Goal: Information Seeking & Learning: Learn about a topic

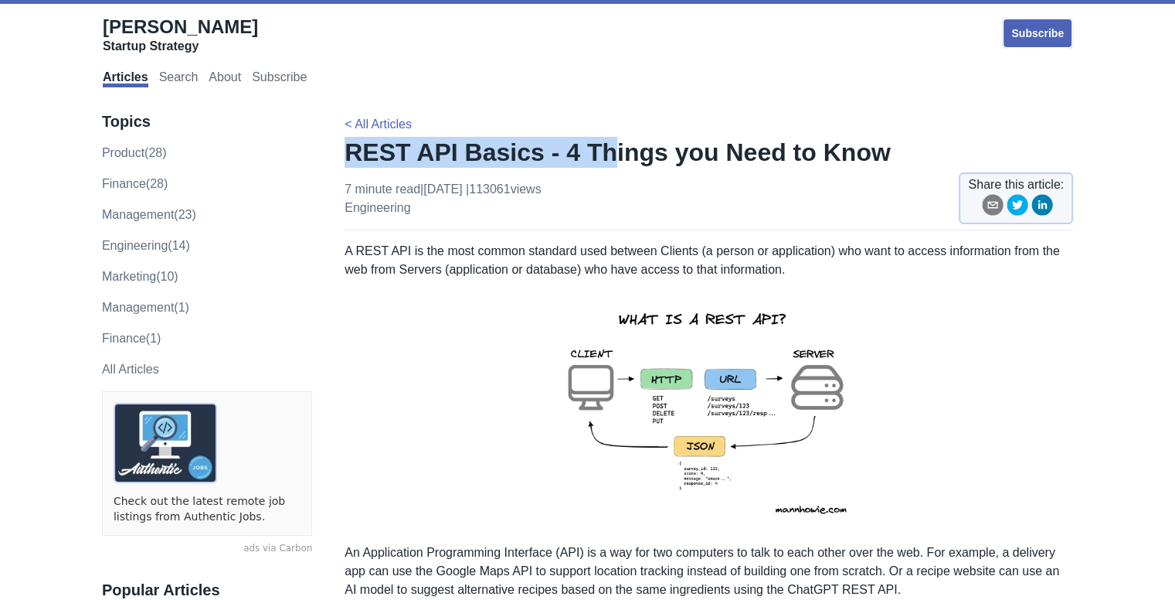
drag, startPoint x: 352, startPoint y: 153, endPoint x: 588, endPoint y: 168, distance: 236.2
click at [588, 168] on h1 "REST API Basics - 4 Things you Need to Know" at bounding box center [709, 152] width 729 height 31
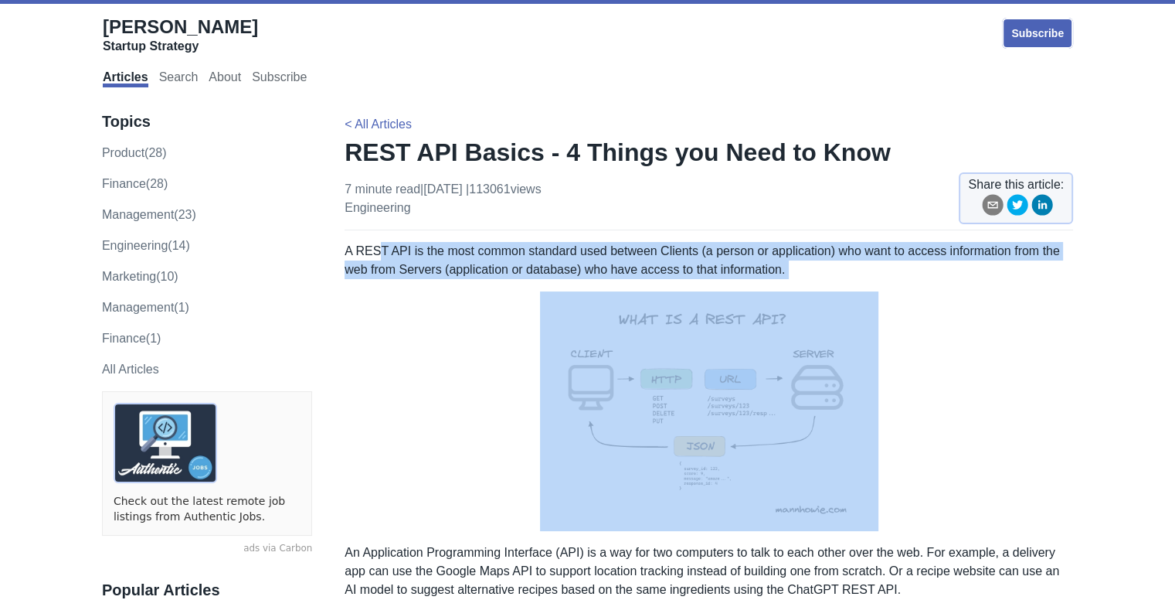
drag, startPoint x: 473, startPoint y: 277, endPoint x: 519, endPoint y: 288, distance: 47.0
click at [478, 362] on p at bounding box center [709, 411] width 729 height 240
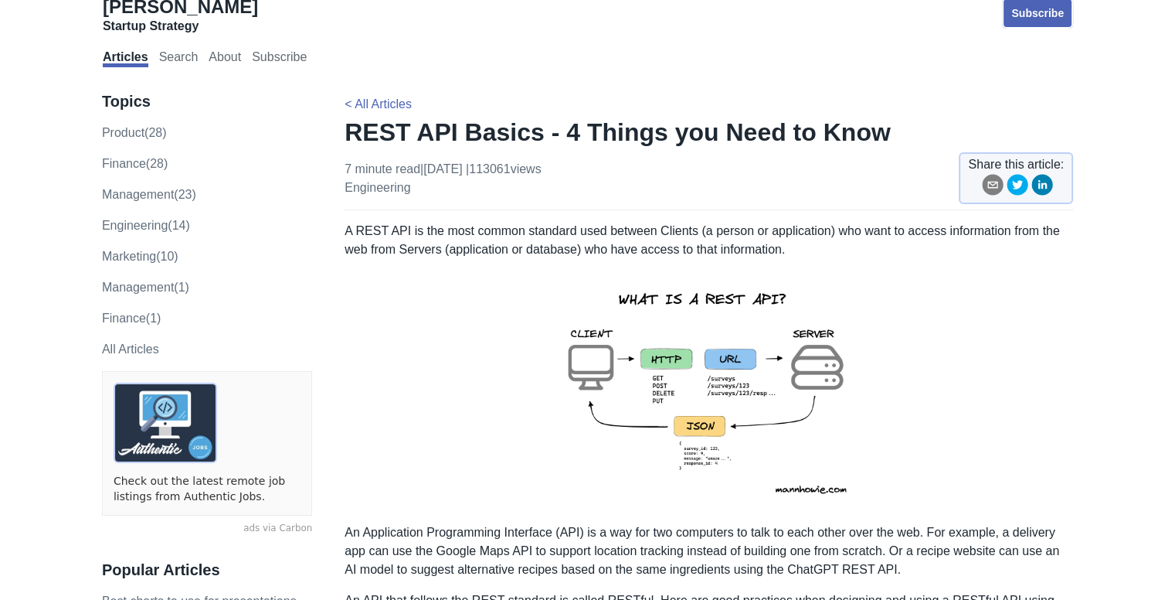
scroll to position [21, 0]
drag, startPoint x: 337, startPoint y: 126, endPoint x: 512, endPoint y: 135, distance: 175.7
click at [646, 116] on h1 "REST API Basics - 4 Things you Need to Know" at bounding box center [709, 131] width 729 height 31
drag, startPoint x: 343, startPoint y: 138, endPoint x: 490, endPoint y: 138, distance: 146.8
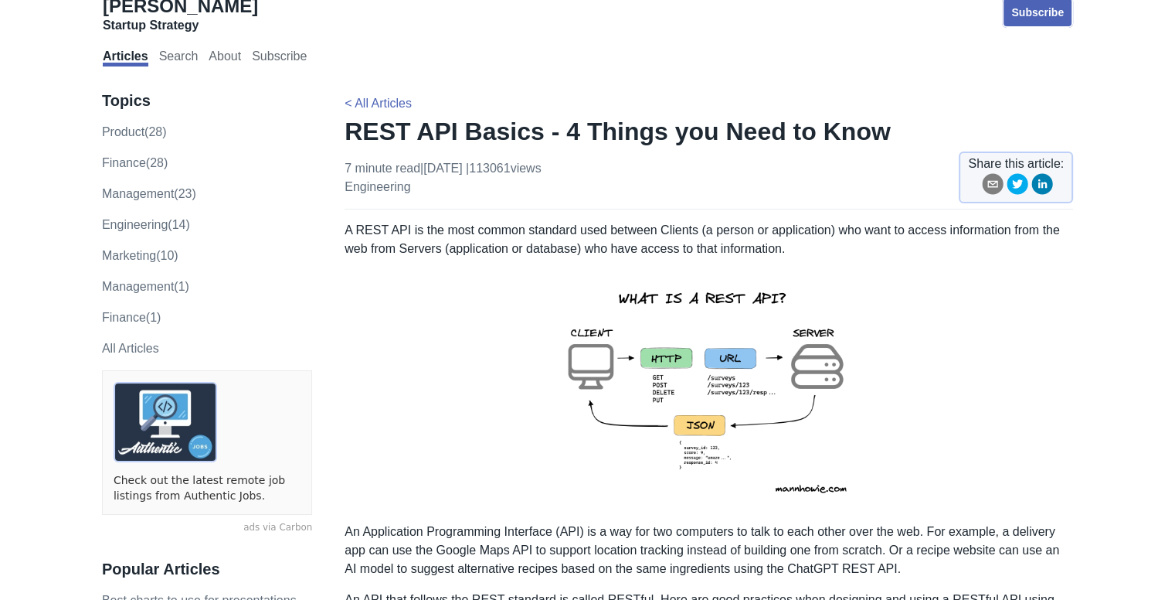
click at [540, 70] on div "Articles Search About Subscribe" at bounding box center [588, 56] width 971 height 32
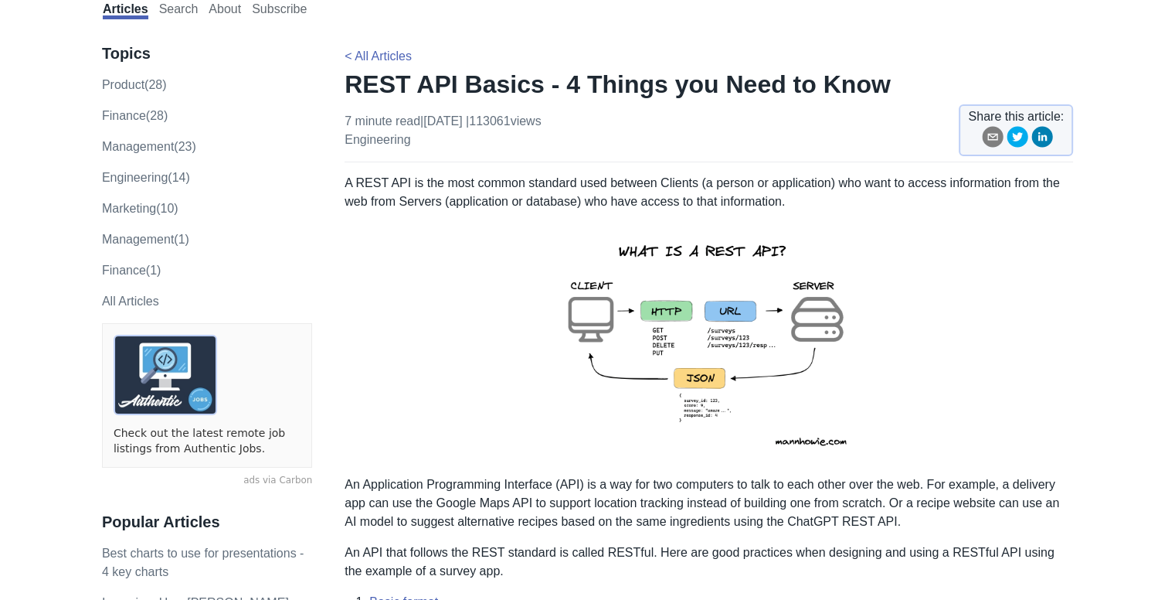
scroll to position [70, 0]
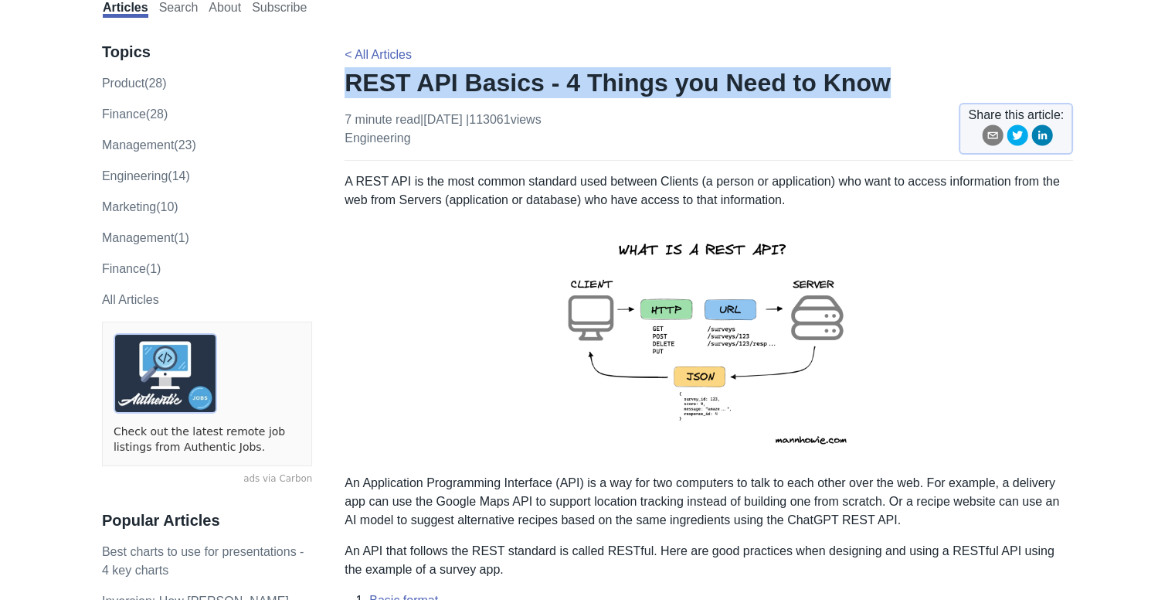
drag, startPoint x: 344, startPoint y: 80, endPoint x: 856, endPoint y: 90, distance: 512.5
click at [856, 90] on h1 "REST API Basics - 4 Things you Need to Know" at bounding box center [709, 82] width 729 height 31
click at [846, 100] on div at bounding box center [846, 100] width 0 height 0
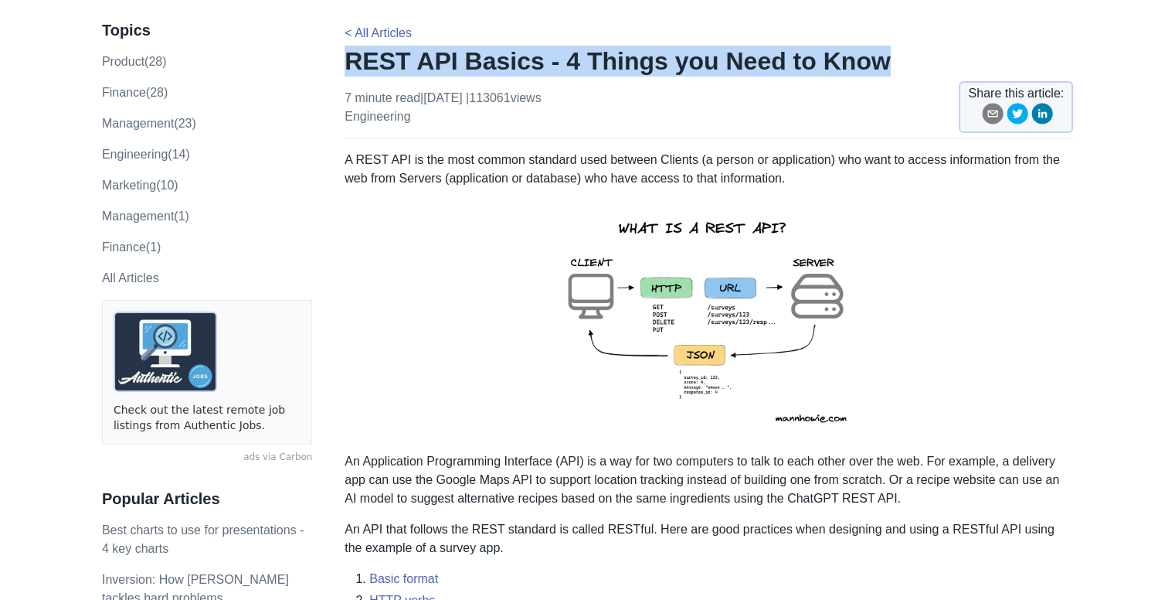
scroll to position [93, 0]
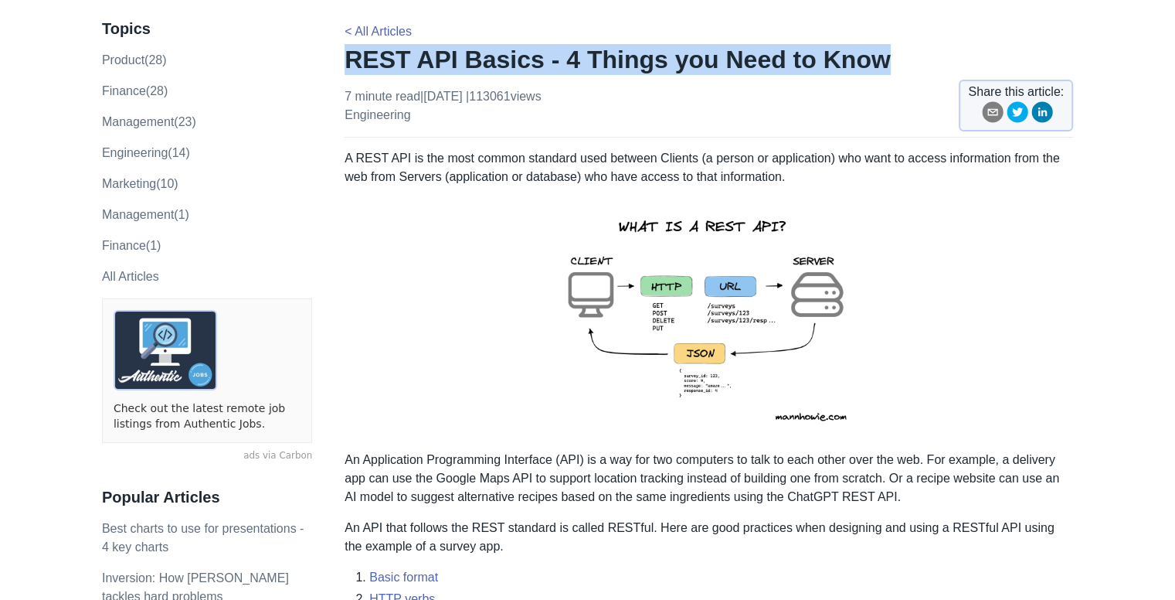
drag, startPoint x: 343, startPoint y: 156, endPoint x: 658, endPoint y: 223, distance: 321.6
click at [458, 214] on p at bounding box center [709, 319] width 729 height 240
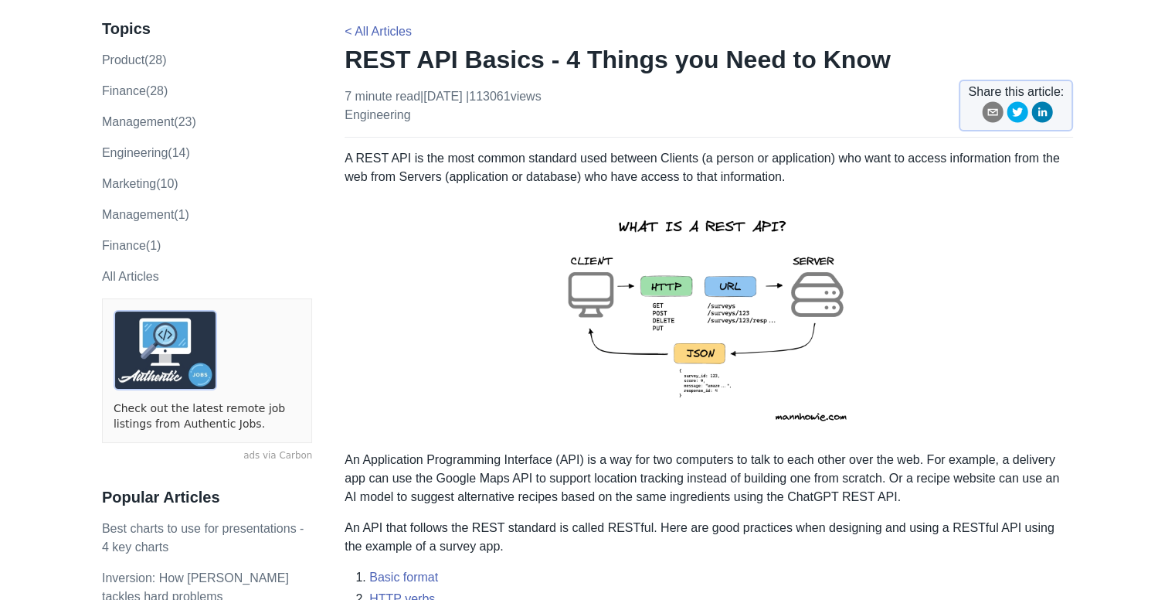
drag, startPoint x: 343, startPoint y: 155, endPoint x: 486, endPoint y: 157, distance: 143.0
click at [429, 205] on p at bounding box center [709, 319] width 729 height 240
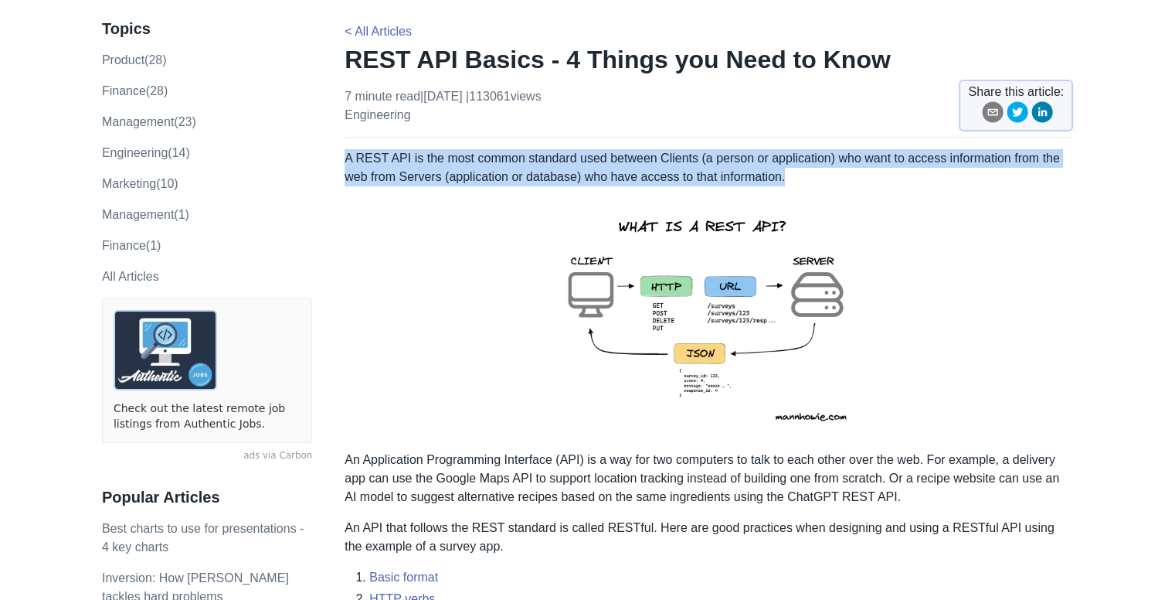
drag, startPoint x: 785, startPoint y: 180, endPoint x: 345, endPoint y: 155, distance: 440.4
click at [345, 155] on p "A REST API is the most common standard used between Clients (a person or applic…" at bounding box center [709, 167] width 729 height 37
click at [345, 125] on div at bounding box center [345, 125] width 0 height 0
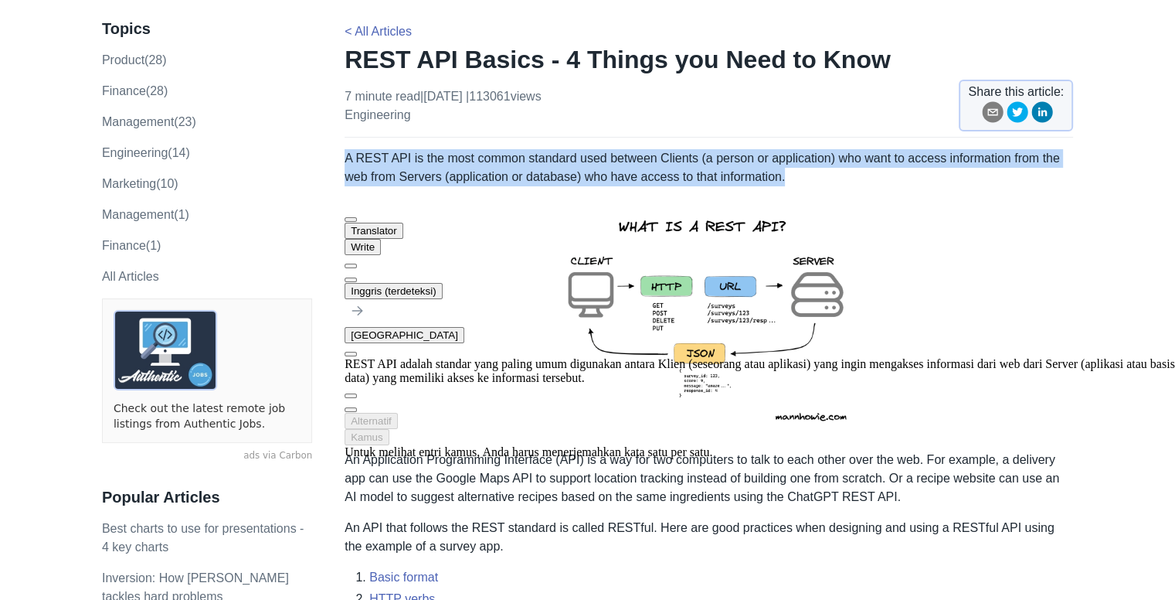
click at [357, 277] on button at bounding box center [351, 279] width 12 height 5
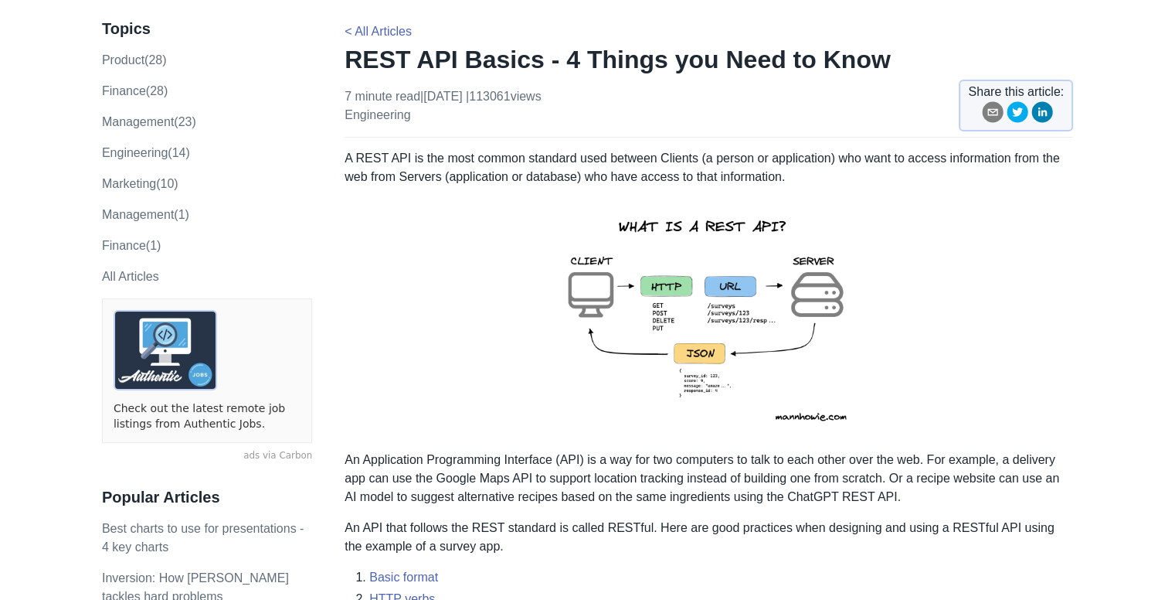
click at [591, 493] on p "An Application Programming Interface (API) is a way for two computers to talk t…" at bounding box center [709, 479] width 729 height 56
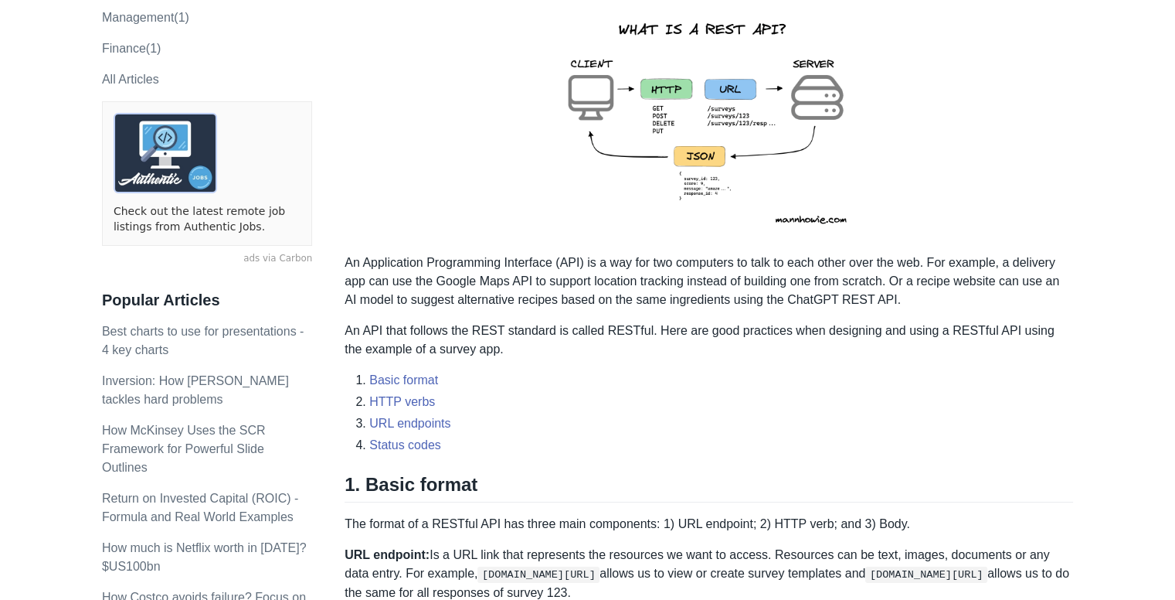
scroll to position [291, 0]
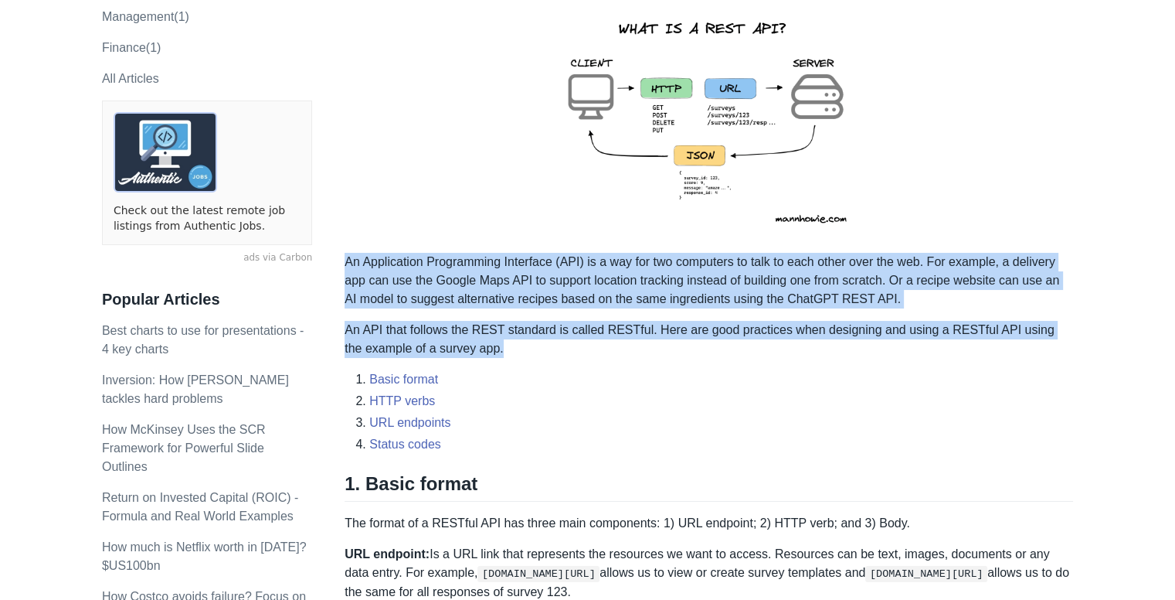
drag, startPoint x: 346, startPoint y: 257, endPoint x: 495, endPoint y: 347, distance: 174.4
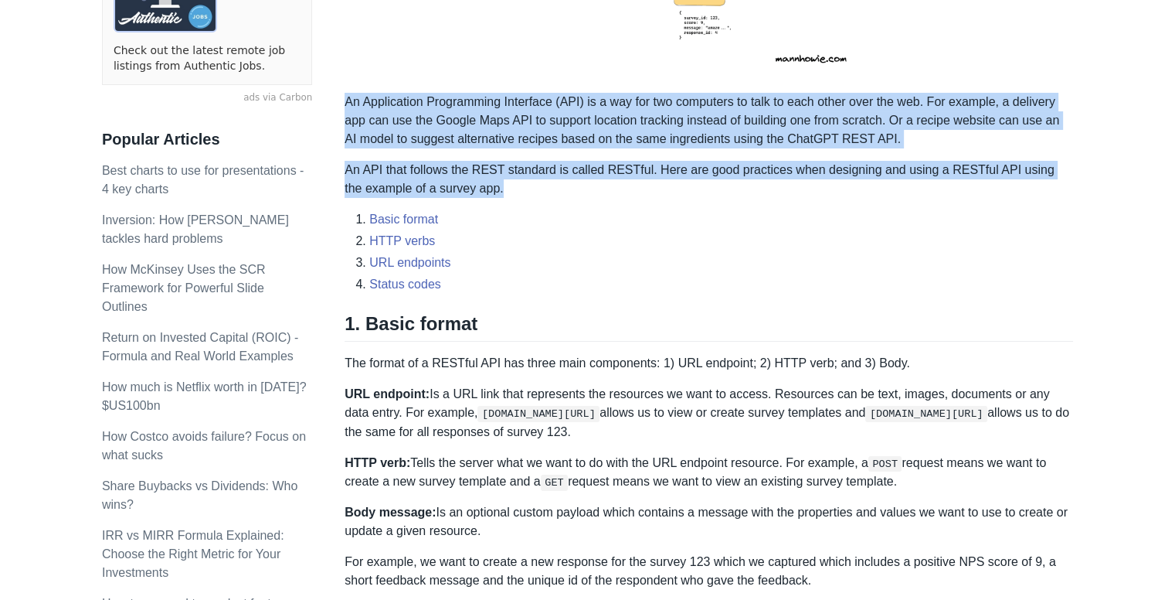
scroll to position [509, 0]
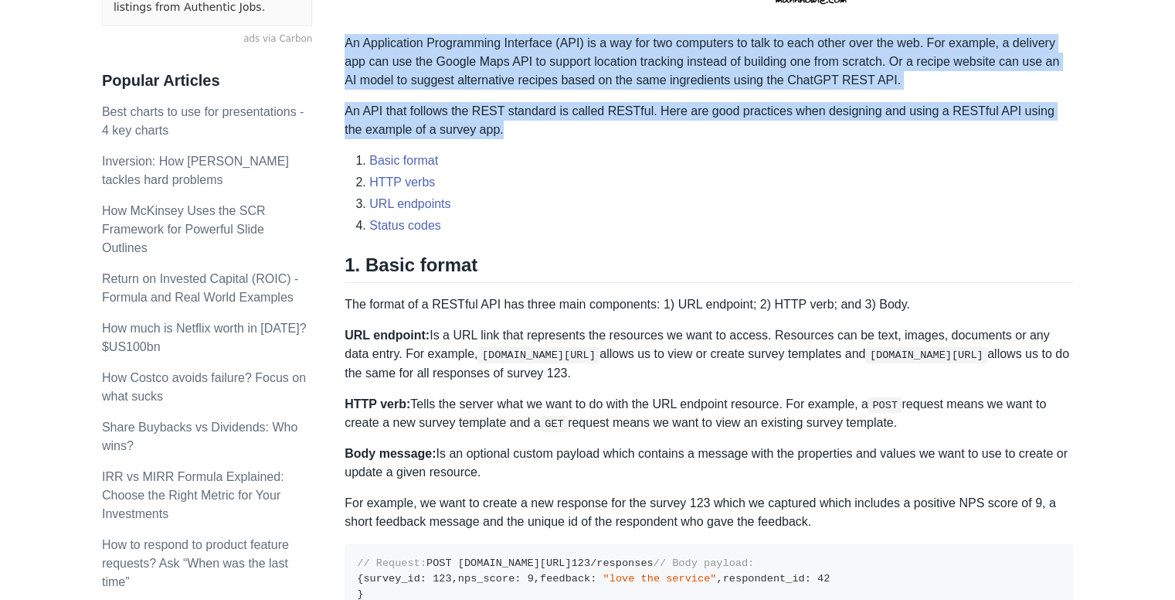
drag, startPoint x: 340, startPoint y: 264, endPoint x: 458, endPoint y: 349, distance: 145.2
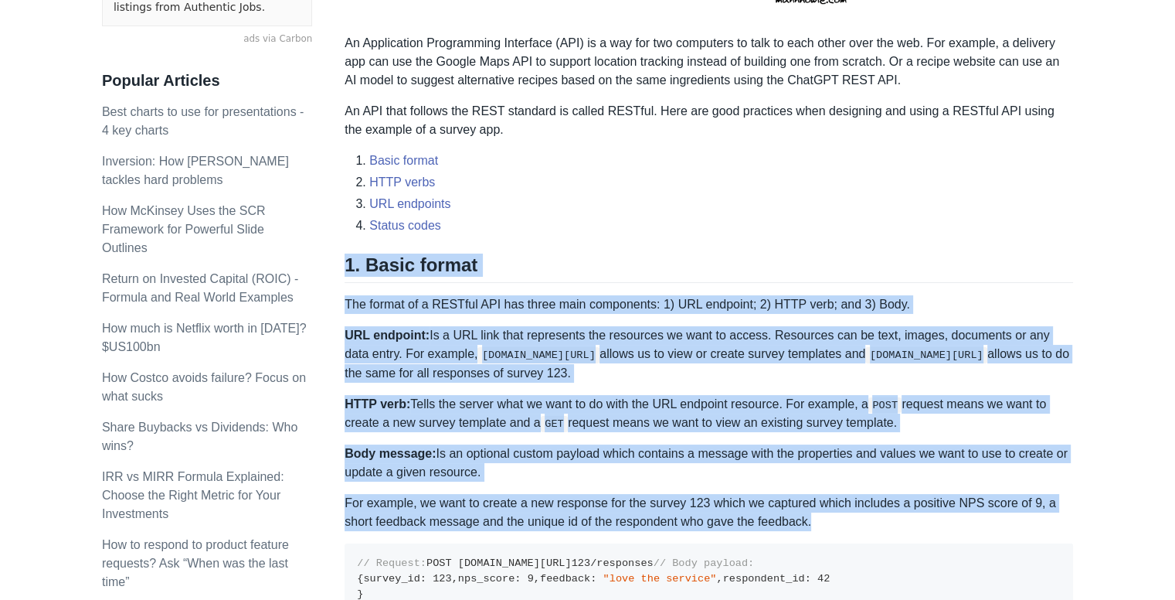
drag, startPoint x: 818, startPoint y: 524, endPoint x: 346, endPoint y: 270, distance: 536.3
click at [680, 379] on p "URL endpoint: Is a URL link that represents the resources we want to access. Re…" at bounding box center [709, 354] width 729 height 56
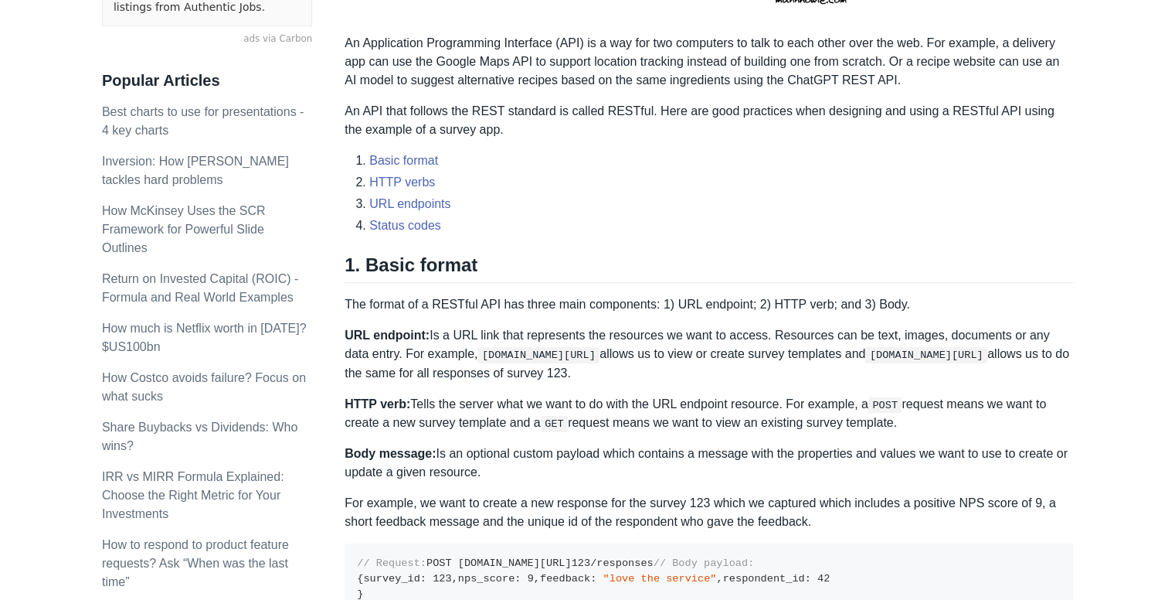
drag, startPoint x: 345, startPoint y: 332, endPoint x: 665, endPoint y: 369, distance: 322.1
click at [665, 369] on p "URL endpoint: Is a URL link that represents the resources we want to access. Re…" at bounding box center [709, 354] width 729 height 56
click at [651, 379] on div at bounding box center [651, 379] width 0 height 0
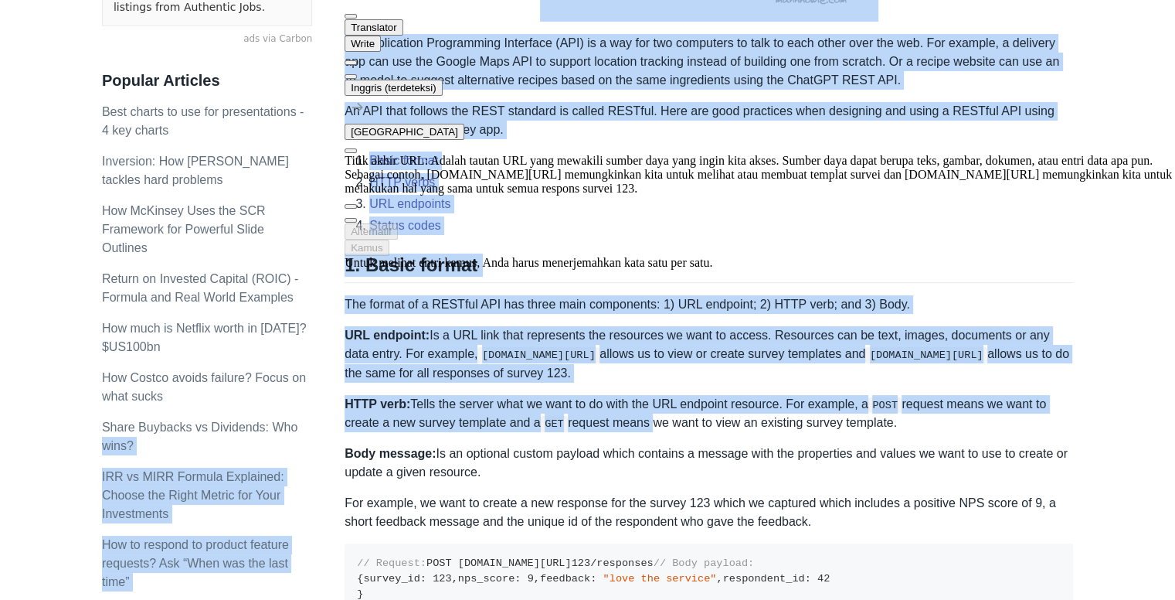
drag, startPoint x: 340, startPoint y: 401, endPoint x: 649, endPoint y: 426, distance: 310.1
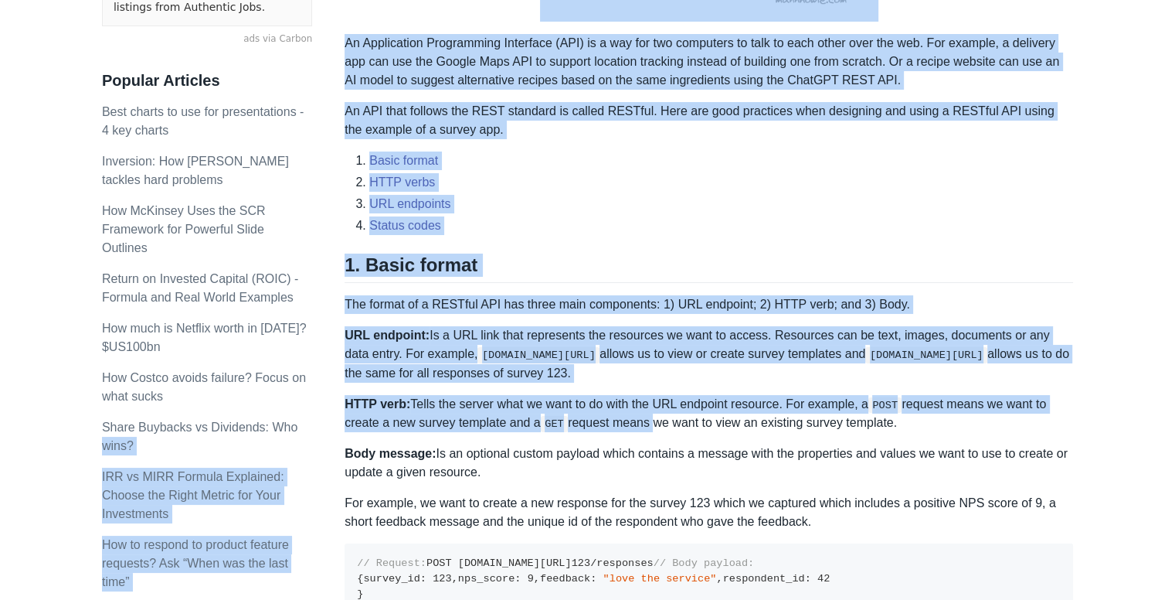
drag, startPoint x: 895, startPoint y: 426, endPoint x: 343, endPoint y: 401, distance: 552.4
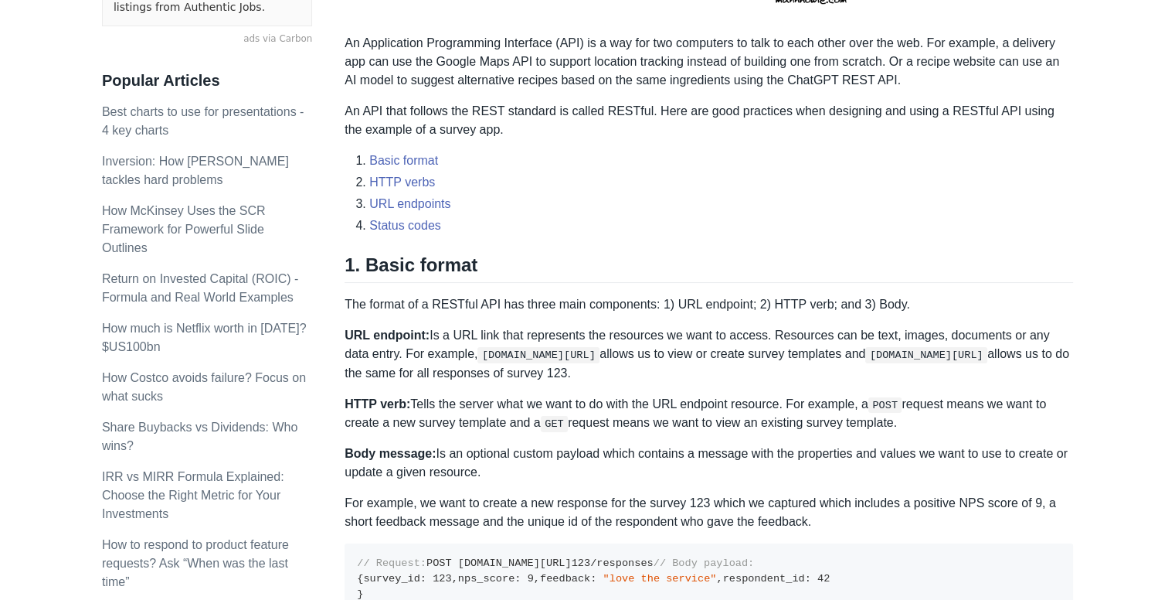
click at [886, 444] on p "Body message: Is an optional custom payload which contains a message with the p…" at bounding box center [709, 462] width 729 height 37
drag, startPoint x: 896, startPoint y: 424, endPoint x: 349, endPoint y: 401, distance: 548.4
click at [349, 401] on p "HTTP verb: Tells the server what we want to do with the URL endpoint resource. …" at bounding box center [709, 414] width 729 height 38
click at [345, 370] on div at bounding box center [345, 370] width 0 height 0
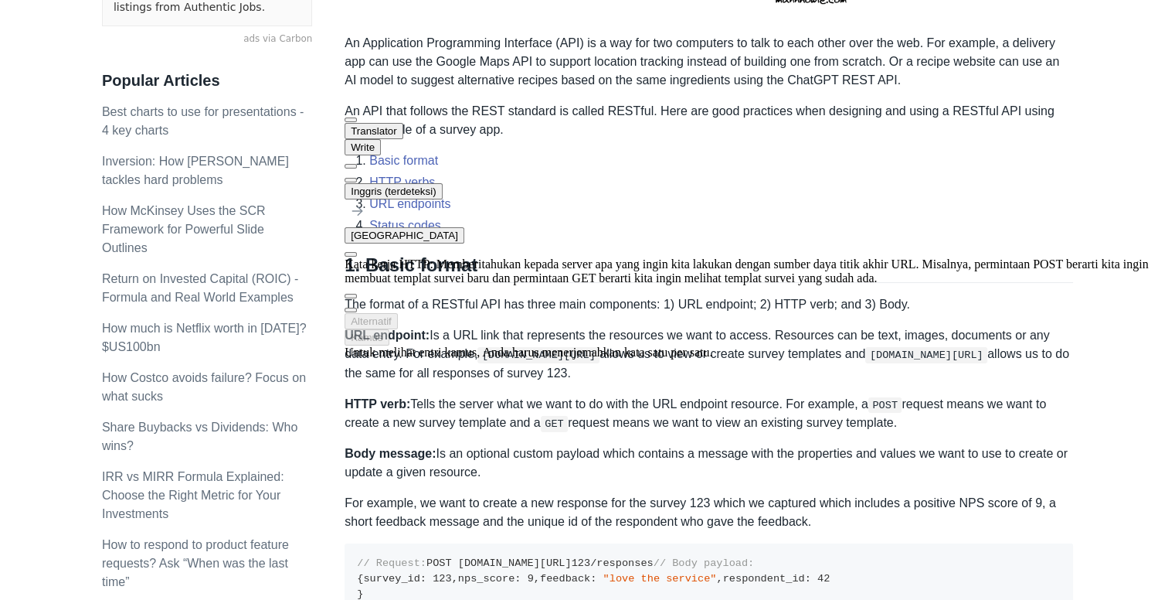
click at [423, 465] on p "Body message: Is an optional custom payload which contains a message with the p…" at bounding box center [709, 462] width 729 height 37
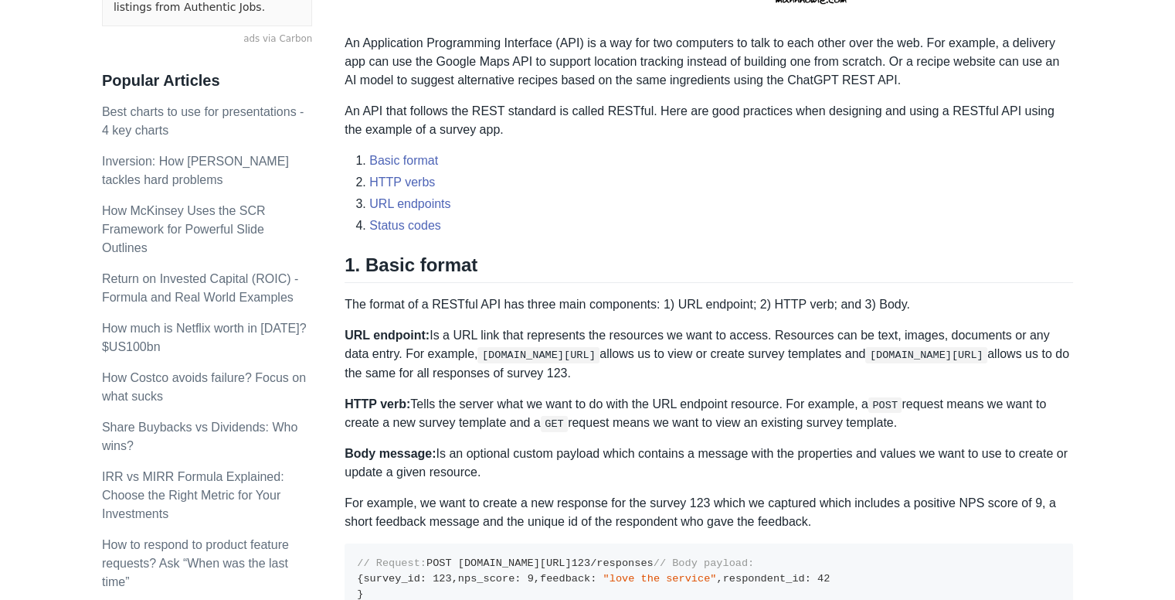
drag, startPoint x: 346, startPoint y: 452, endPoint x: 478, endPoint y: 468, distance: 132.3
click at [478, 468] on p "Body message: Is an optional custom payload which contains a message with the p…" at bounding box center [709, 462] width 729 height 37
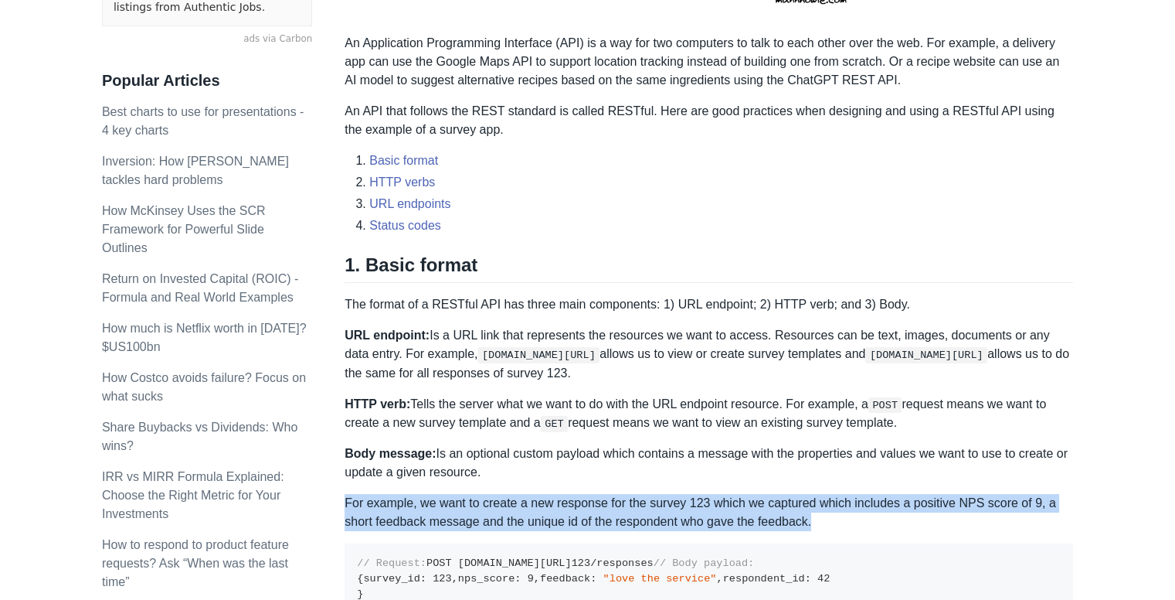
drag, startPoint x: 345, startPoint y: 502, endPoint x: 813, endPoint y: 525, distance: 468.1
click at [813, 525] on p "For example, we want to create a new response for the survey 123 which we captu…" at bounding box center [709, 512] width 729 height 37
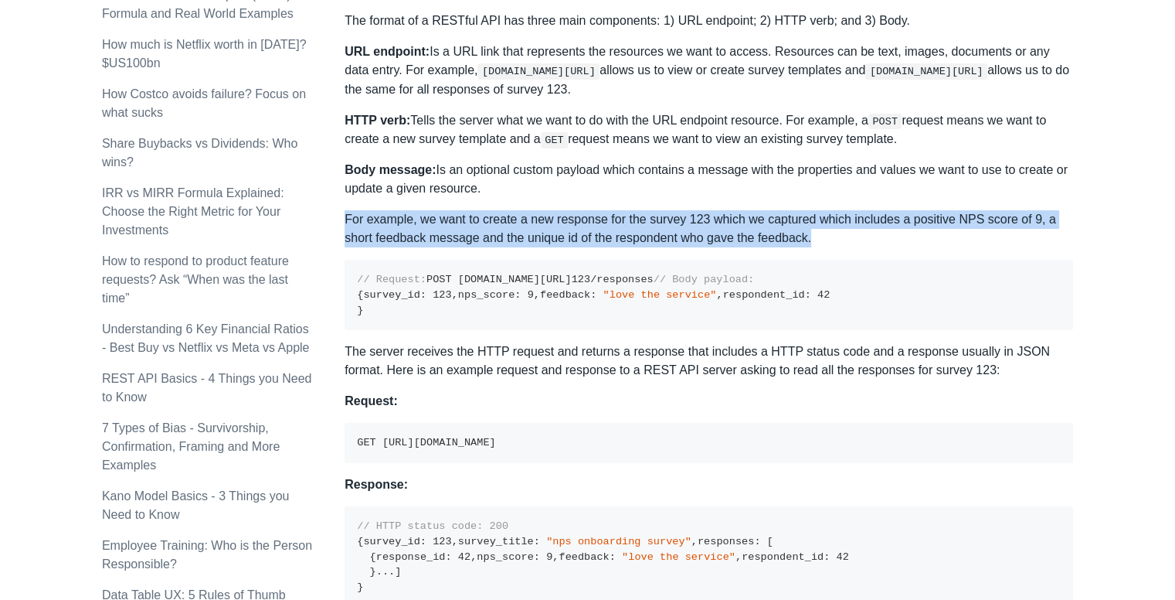
scroll to position [839, 0]
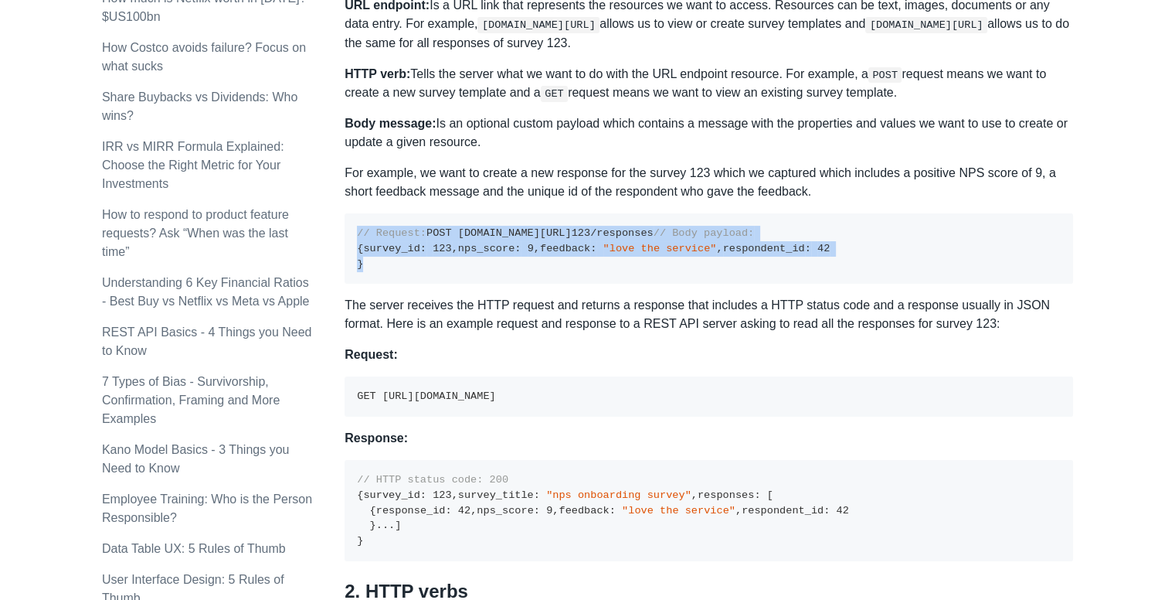
drag, startPoint x: 356, startPoint y: 228, endPoint x: 442, endPoint y: 374, distance: 169.4
click at [442, 284] on pre "// Request: POST [DOMAIN_NAME][URL] 123 /responses // Body payload: { survey_id…" at bounding box center [709, 248] width 729 height 70
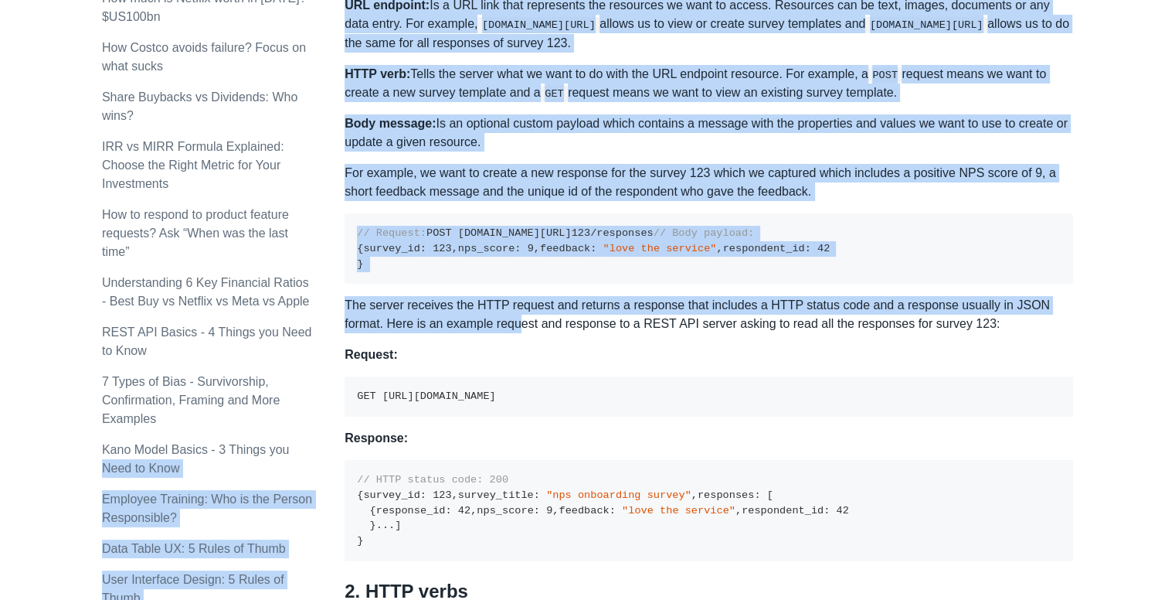
drag, startPoint x: 337, startPoint y: 409, endPoint x: 475, endPoint y: 434, distance: 140.7
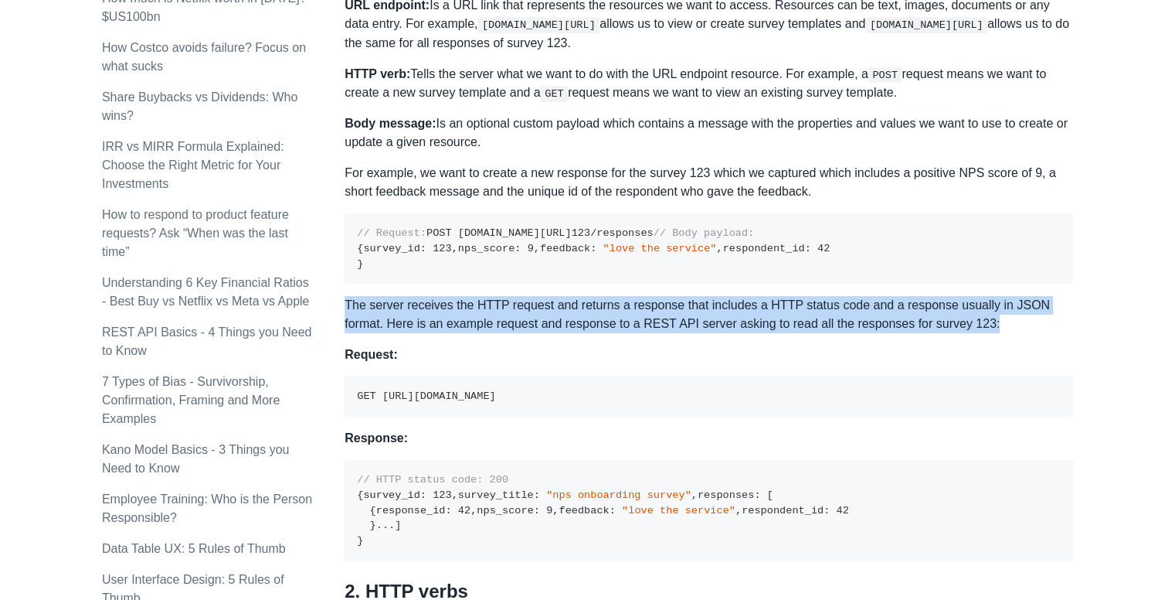
drag, startPoint x: 945, startPoint y: 430, endPoint x: 346, endPoint y: 415, distance: 599.1
click at [346, 333] on p "The server receives the HTTP request and returns a response that includes a HTT…" at bounding box center [709, 314] width 729 height 37
click at [345, 379] on div at bounding box center [345, 379] width 0 height 0
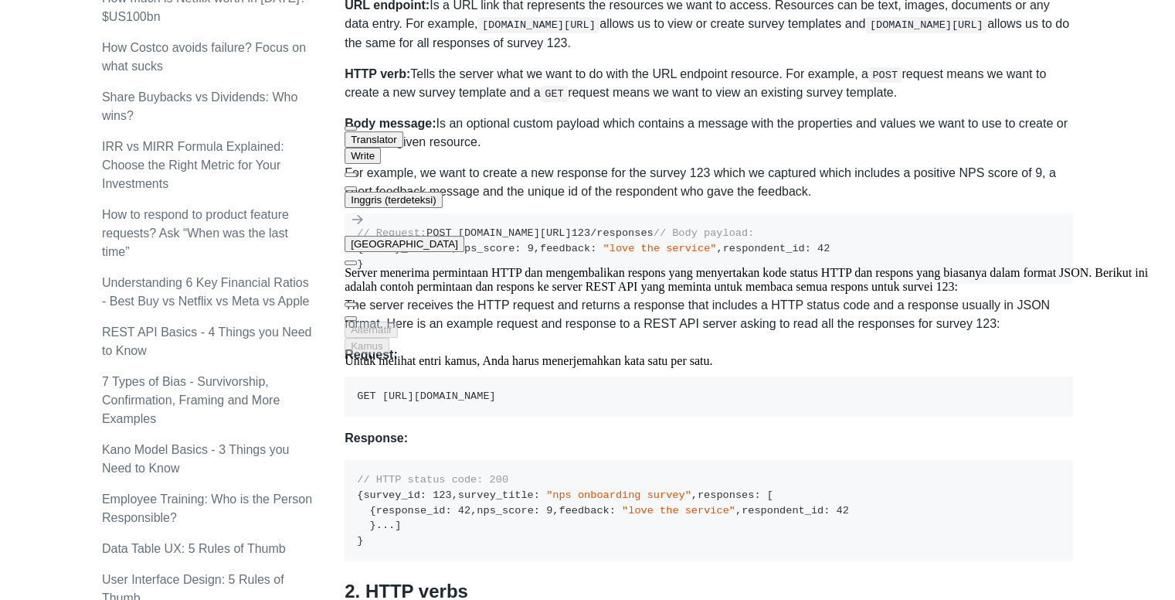
drag, startPoint x: 631, startPoint y: 481, endPoint x: 630, endPoint y: 276, distance: 204.8
click at [630, 276] on div "Translator Write Inggris (terdeteksi) Indonesia Server menerima permintaan HTTP…" at bounding box center [760, 242] width 831 height 250
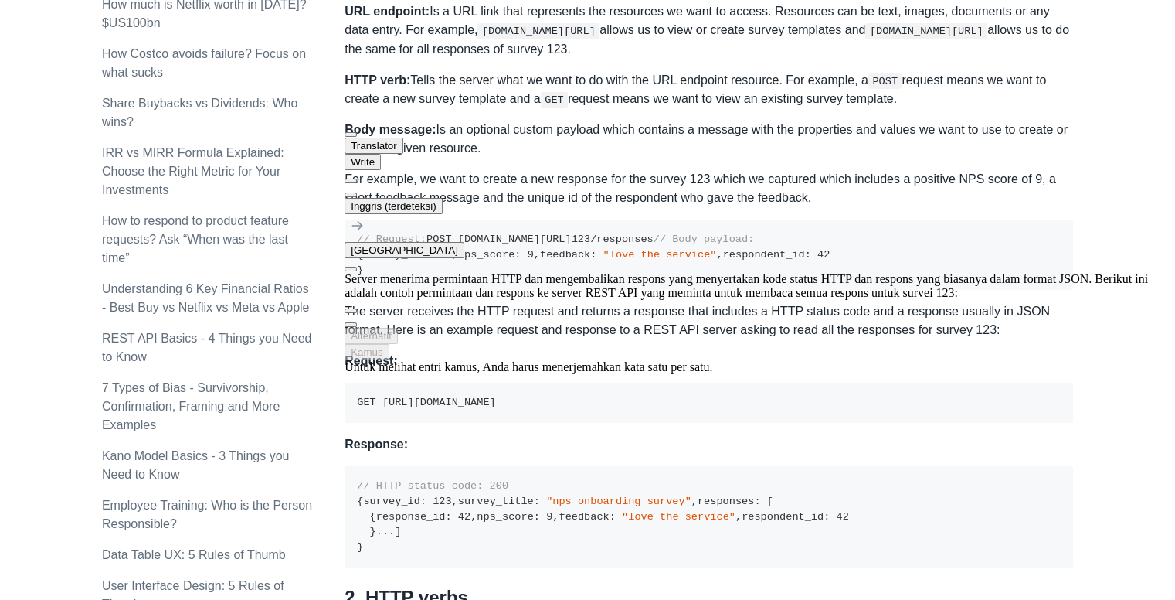
click at [574, 306] on div at bounding box center [760, 314] width 831 height 28
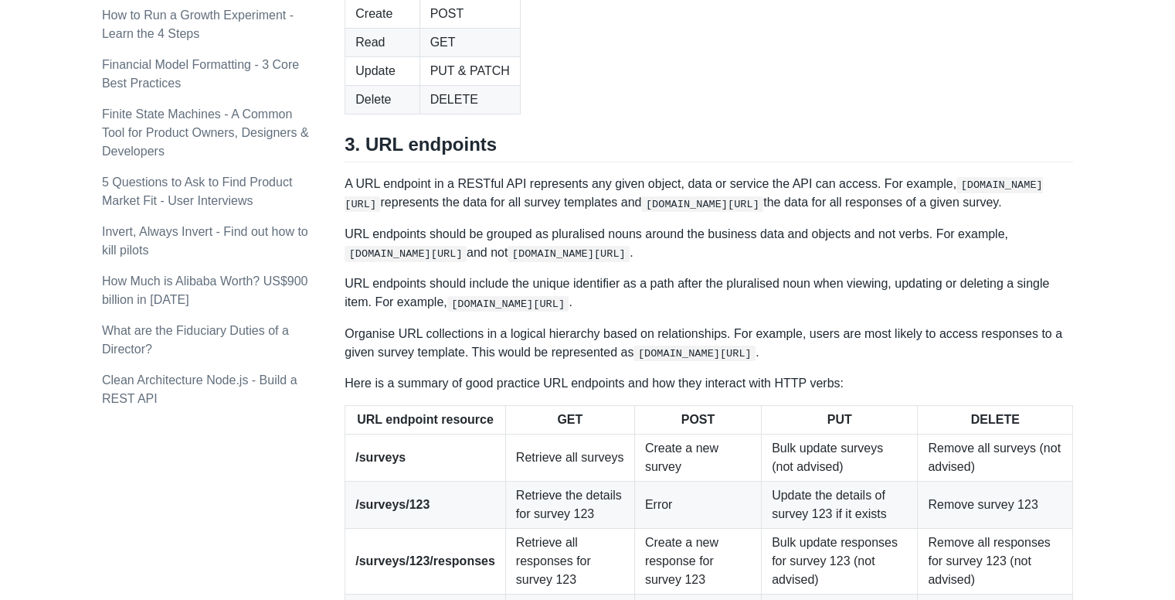
scroll to position [1675, 0]
